Goal: Task Accomplishment & Management: Use online tool/utility

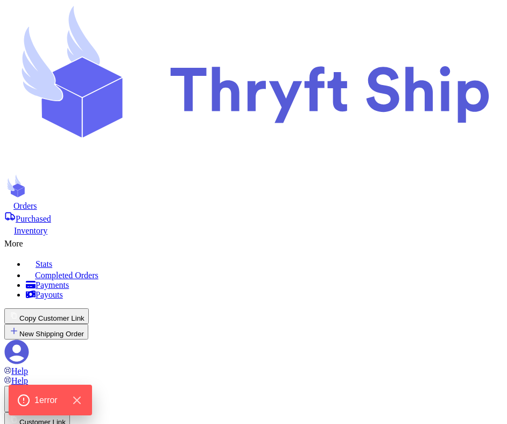
click at [38, 396] on span "1 error" at bounding box center [45, 400] width 25 height 14
click at [199, 200] on div "Orders Purchased Inventory More Stats Completed Orders Payments Payouts" at bounding box center [253, 250] width 498 height 100
click at [47, 226] on span "Inventory" at bounding box center [30, 230] width 33 height 9
